Goal: Task Accomplishment & Management: Complete application form

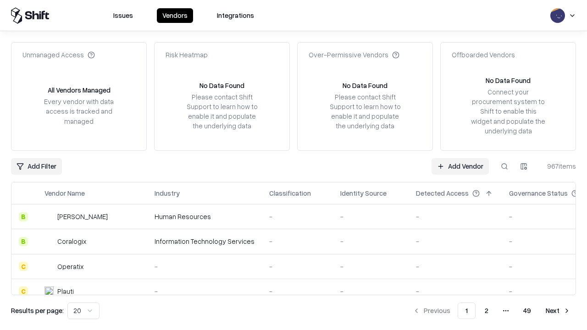
click at [460, 166] on link "Add Vendor" at bounding box center [460, 166] width 57 height 17
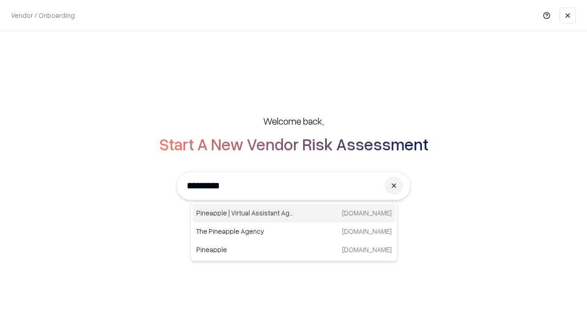
click at [294, 213] on div "Pineapple | Virtual Assistant Agency trypineapple.com" at bounding box center [294, 213] width 203 height 18
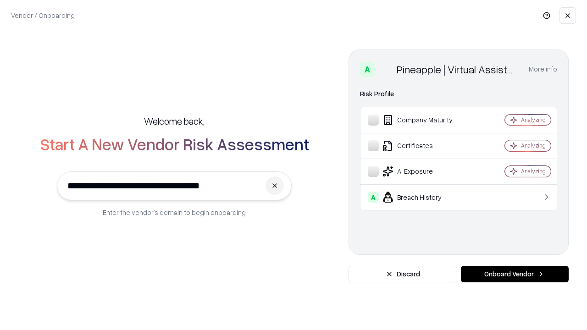
type input "**********"
click at [515, 274] on button "Onboard Vendor" at bounding box center [515, 274] width 108 height 17
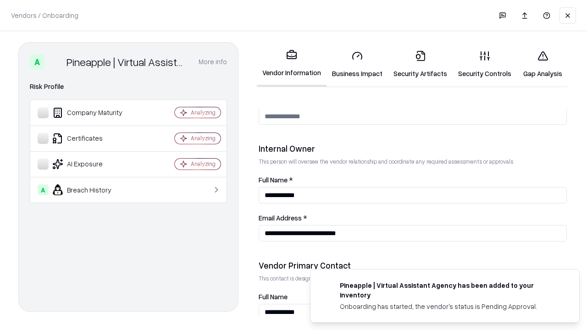
scroll to position [475, 0]
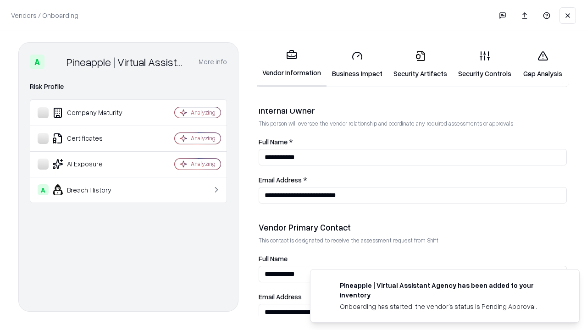
click at [420, 64] on link "Security Artifacts" at bounding box center [420, 64] width 65 height 43
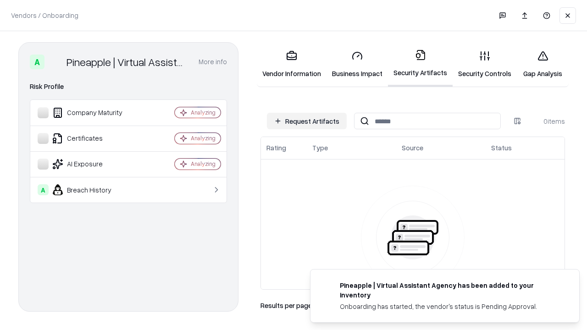
click at [307, 121] on button "Request Artifacts" at bounding box center [307, 121] width 80 height 17
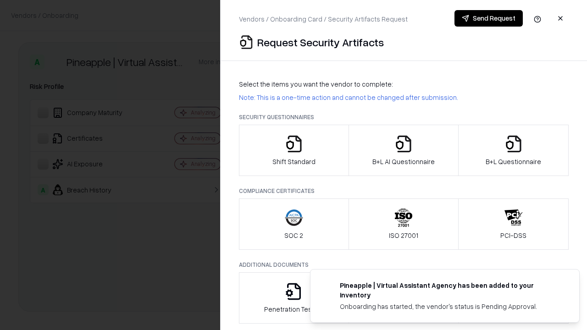
click at [513, 150] on icon "button" at bounding box center [514, 144] width 18 height 18
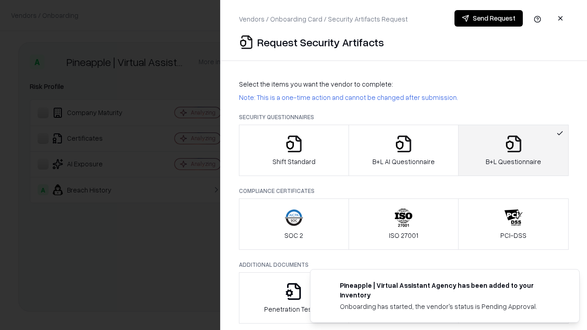
click at [403, 150] on icon "button" at bounding box center [404, 144] width 18 height 18
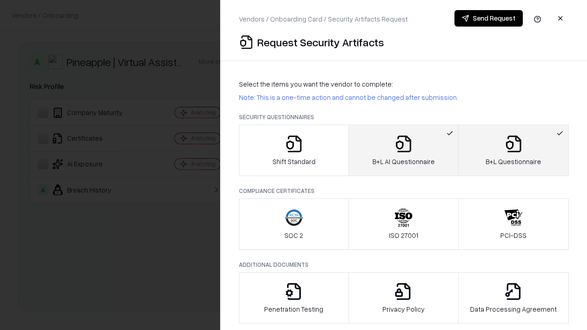
click at [489, 18] on button "Send Request" at bounding box center [489, 18] width 68 height 17
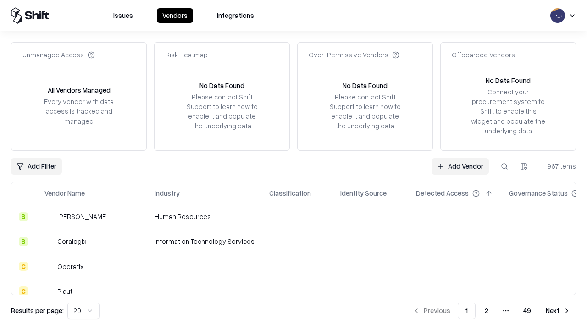
click at [505, 166] on button at bounding box center [504, 166] width 17 height 17
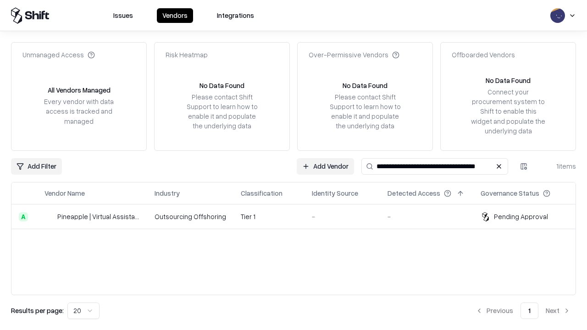
type input "**********"
click at [299, 217] on td "Tier 1" at bounding box center [269, 217] width 71 height 25
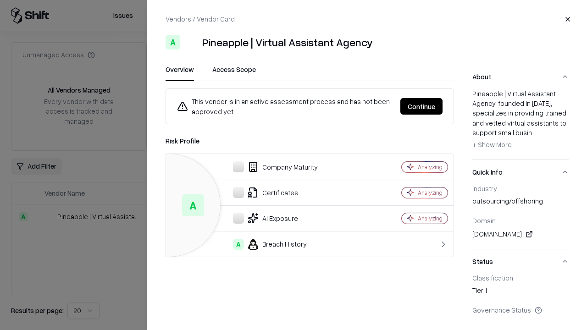
click at [422, 106] on button "Continue" at bounding box center [421, 106] width 42 height 17
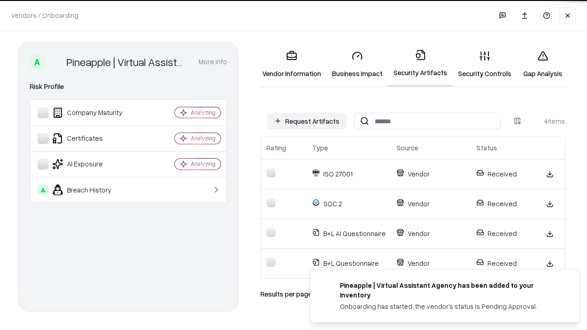
click at [543, 64] on link "Gap Analysis" at bounding box center [543, 64] width 52 height 43
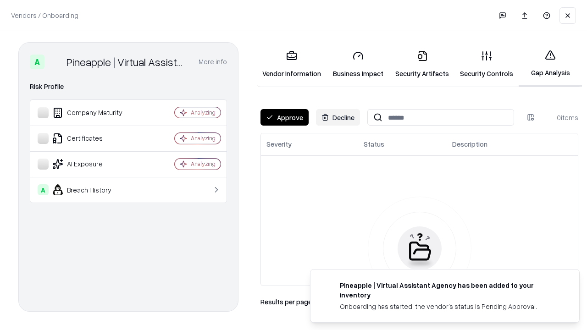
click at [284, 117] on button "Approve" at bounding box center [285, 117] width 48 height 17
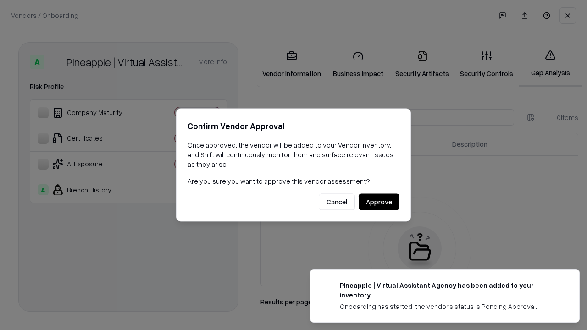
click at [379, 202] on button "Approve" at bounding box center [379, 202] width 41 height 17
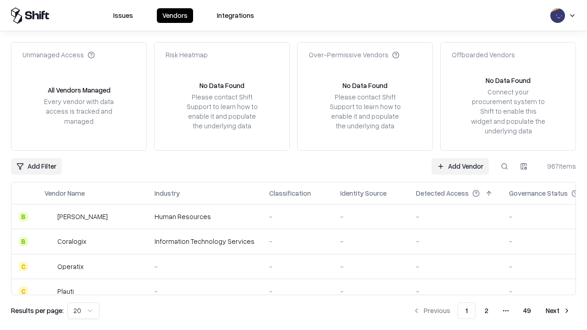
type input "**********"
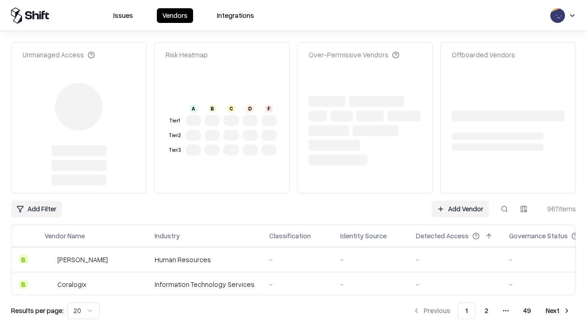
click at [460, 201] on link "Add Vendor" at bounding box center [460, 209] width 57 height 17
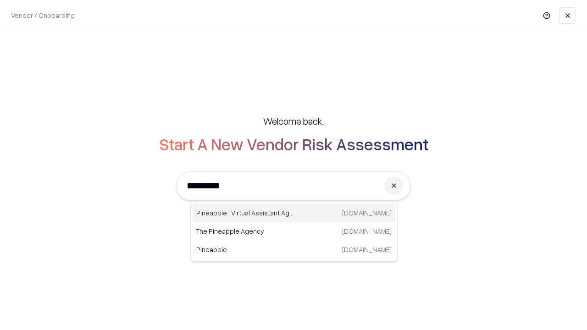
click at [294, 213] on div "Pineapple | Virtual Assistant Agency trypineapple.com" at bounding box center [294, 213] width 203 height 18
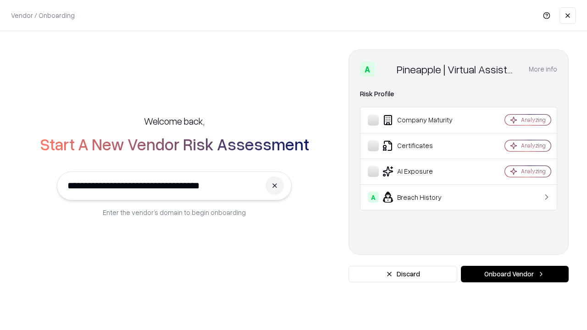
type input "**********"
click at [515, 274] on button "Onboard Vendor" at bounding box center [515, 274] width 108 height 17
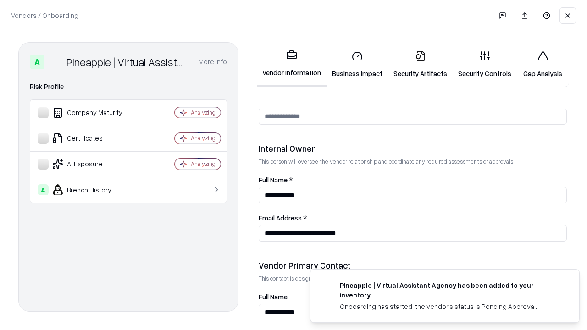
scroll to position [475, 0]
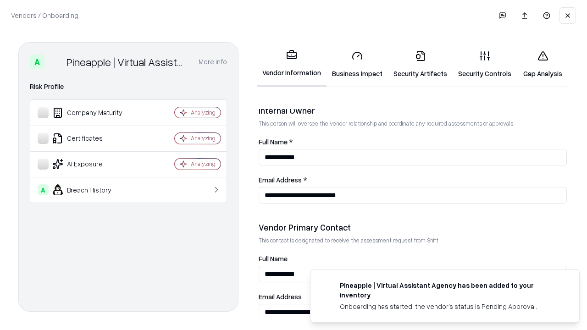
click at [543, 64] on link "Gap Analysis" at bounding box center [543, 64] width 52 height 43
